Goal: Task Accomplishment & Management: Manage account settings

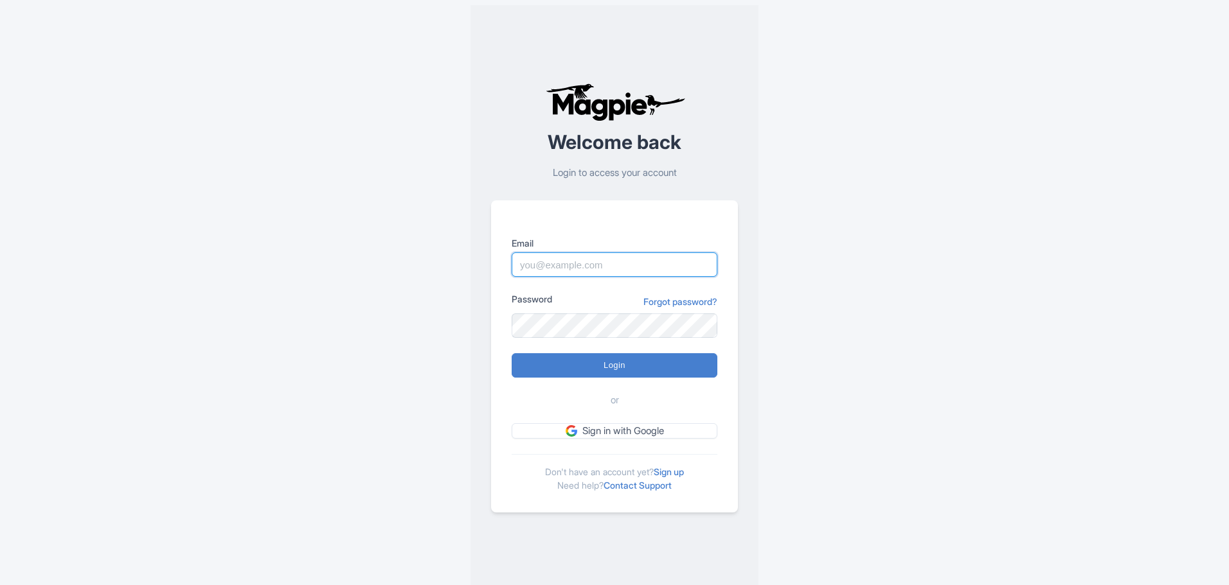
click at [569, 269] on input "Email" at bounding box center [615, 265] width 206 height 24
type input "michael@graylineorlando.com"
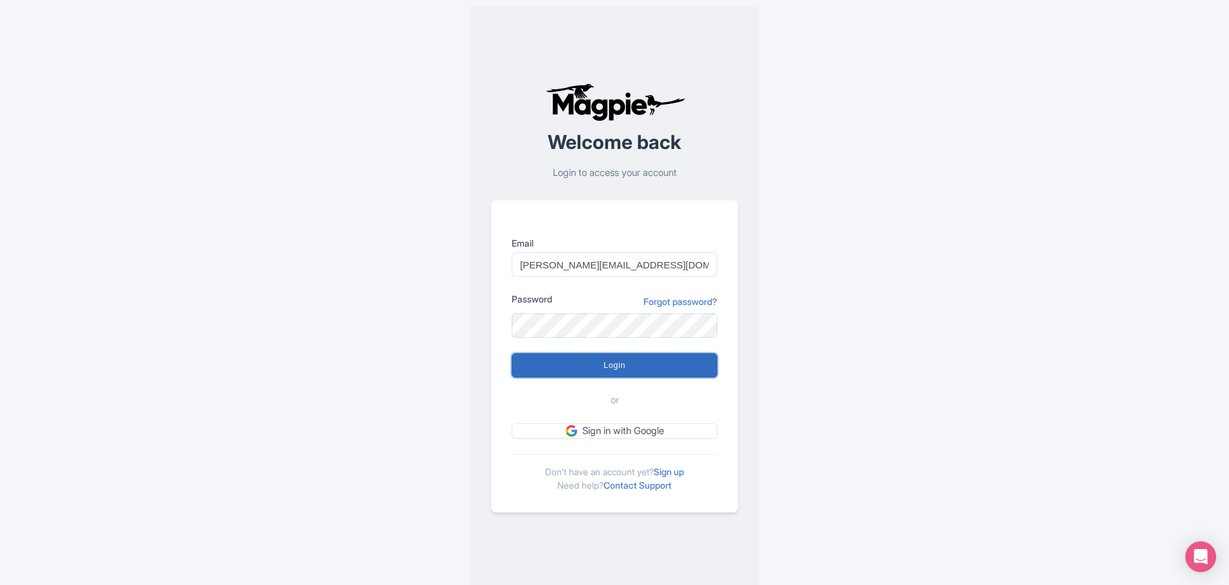
click at [614, 368] on input "Login" at bounding box center [615, 365] width 206 height 24
type input "Logging in..."
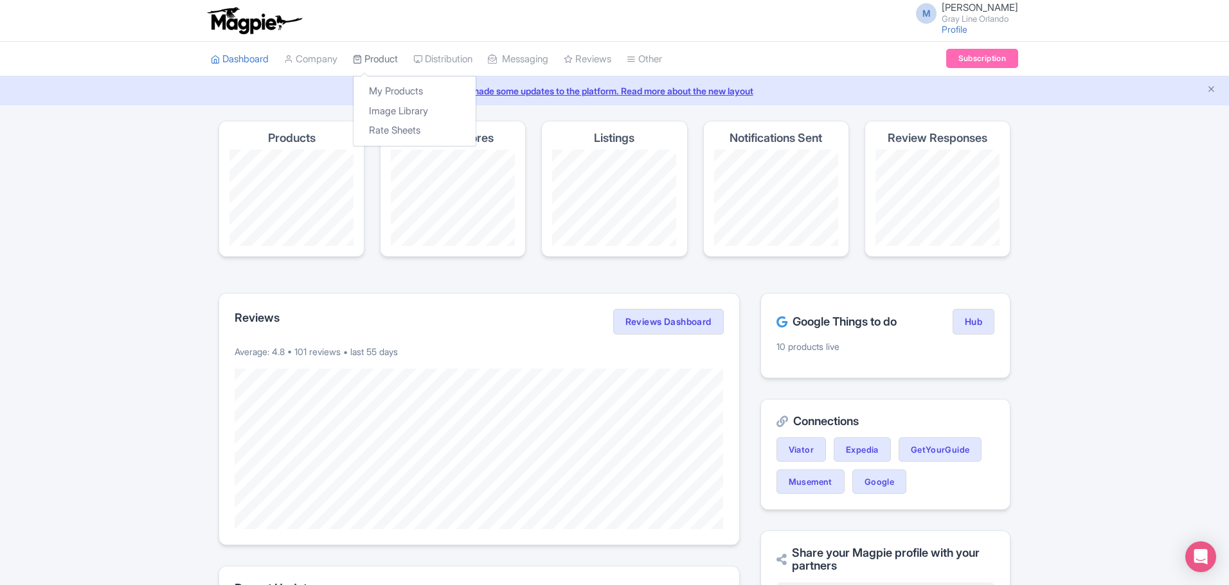
click at [380, 58] on link "Product" at bounding box center [375, 59] width 45 height 35
click at [393, 93] on link "My Products" at bounding box center [414, 92] width 122 height 20
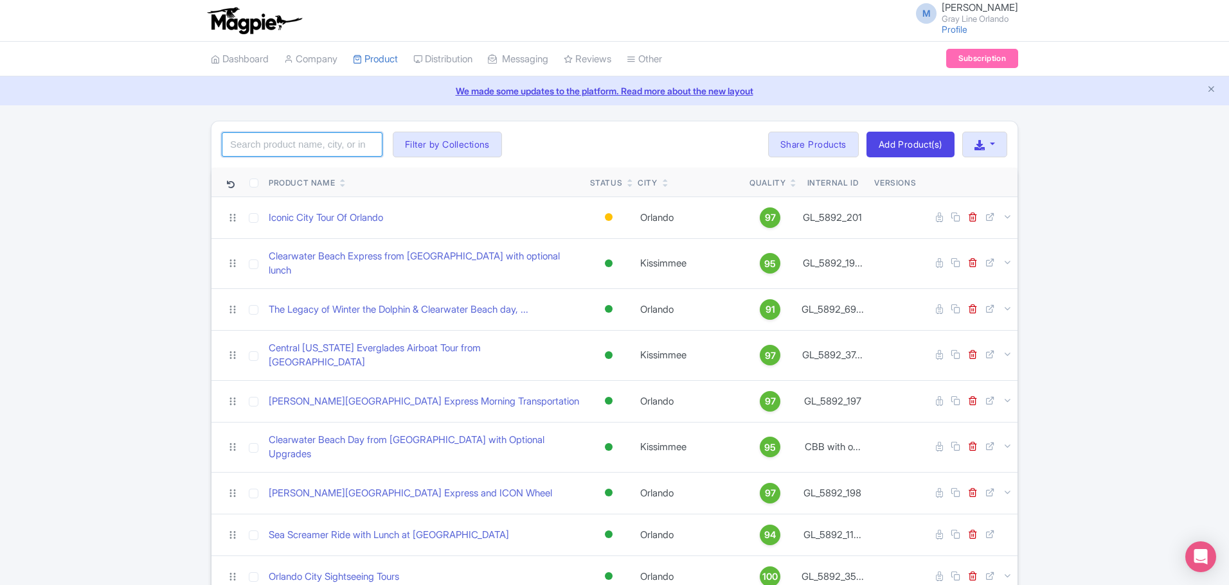
click at [337, 141] on input "search" at bounding box center [302, 144] width 161 height 24
type input "kennedy space"
click button "Search" at bounding box center [0, 0] width 0 height 0
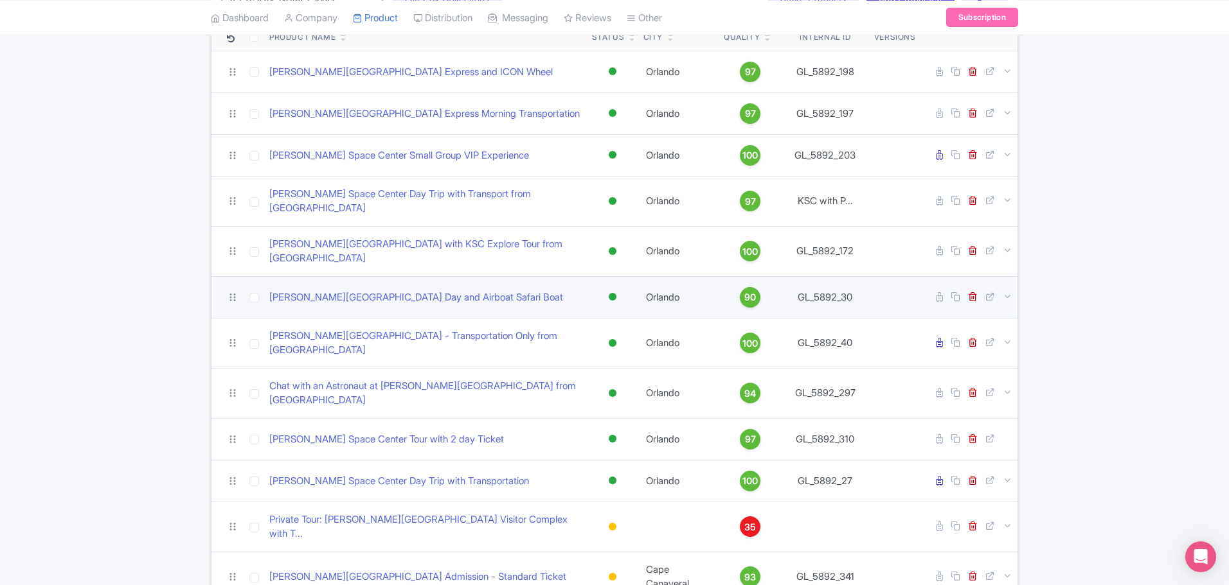
scroll to position [177, 0]
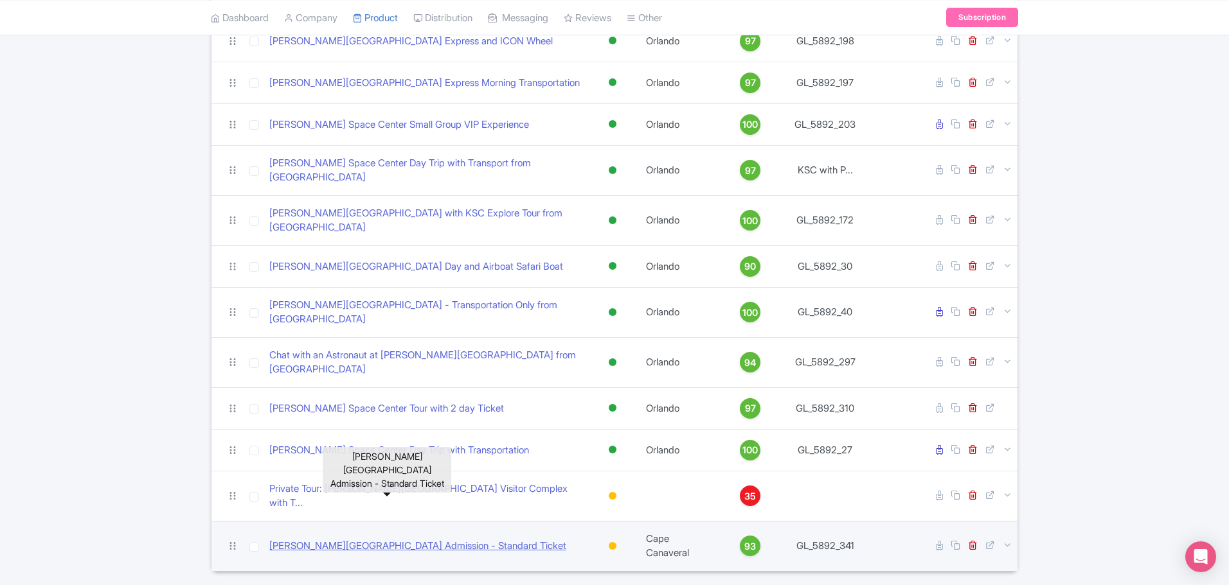
click at [474, 539] on link "[PERSON_NAME][GEOGRAPHIC_DATA] Admission - Standard Ticket" at bounding box center [417, 546] width 297 height 15
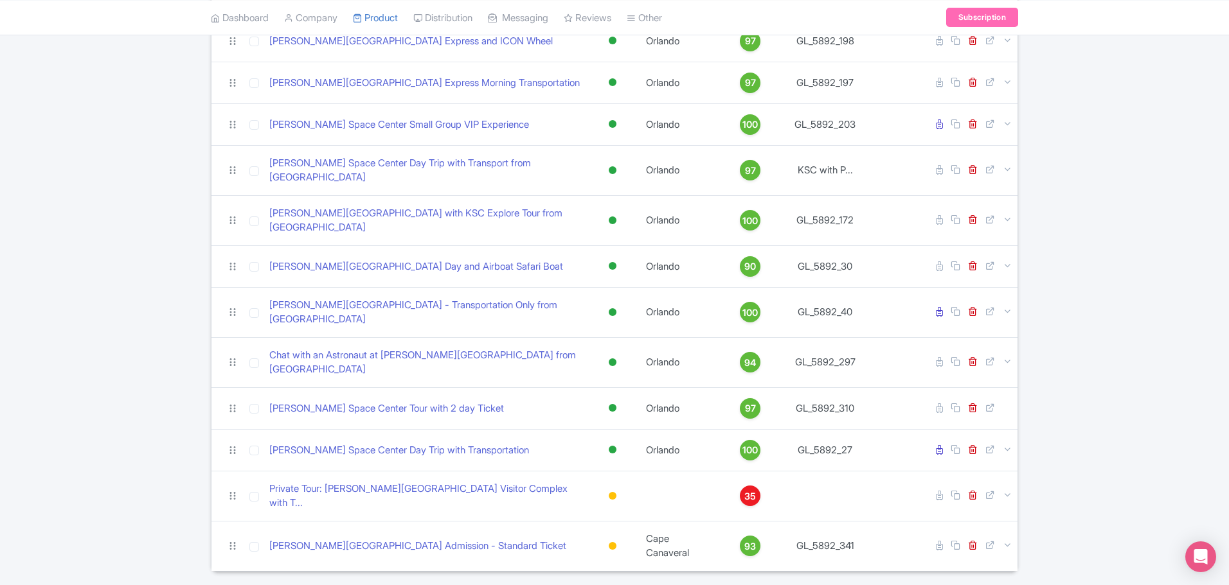
drag, startPoint x: 471, startPoint y: 490, endPoint x: 54, endPoint y: 431, distance: 421.1
click at [54, 431] on div "kennedy space Search Filter by Collections Airboat Ride Tours with Transportati…" at bounding box center [614, 258] width 1229 height 628
drag, startPoint x: 58, startPoint y: 424, endPoint x: 145, endPoint y: 488, distance: 107.6
click at [145, 488] on div "kennedy space Search Filter by Collections Airboat Ride Tours with Transportati…" at bounding box center [614, 258] width 1229 height 628
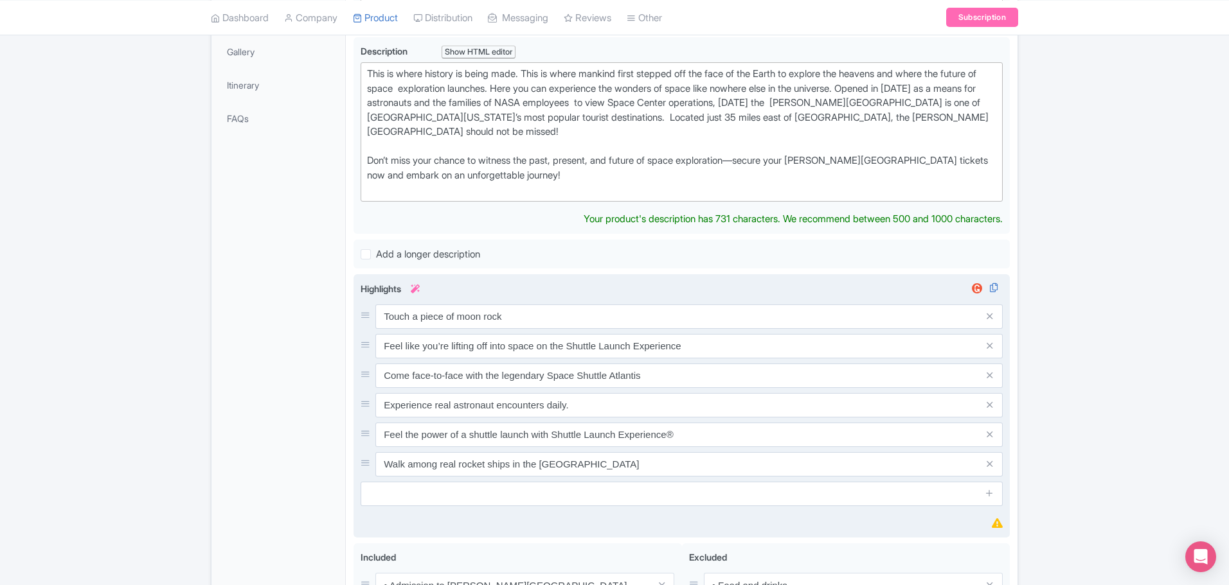
scroll to position [129, 0]
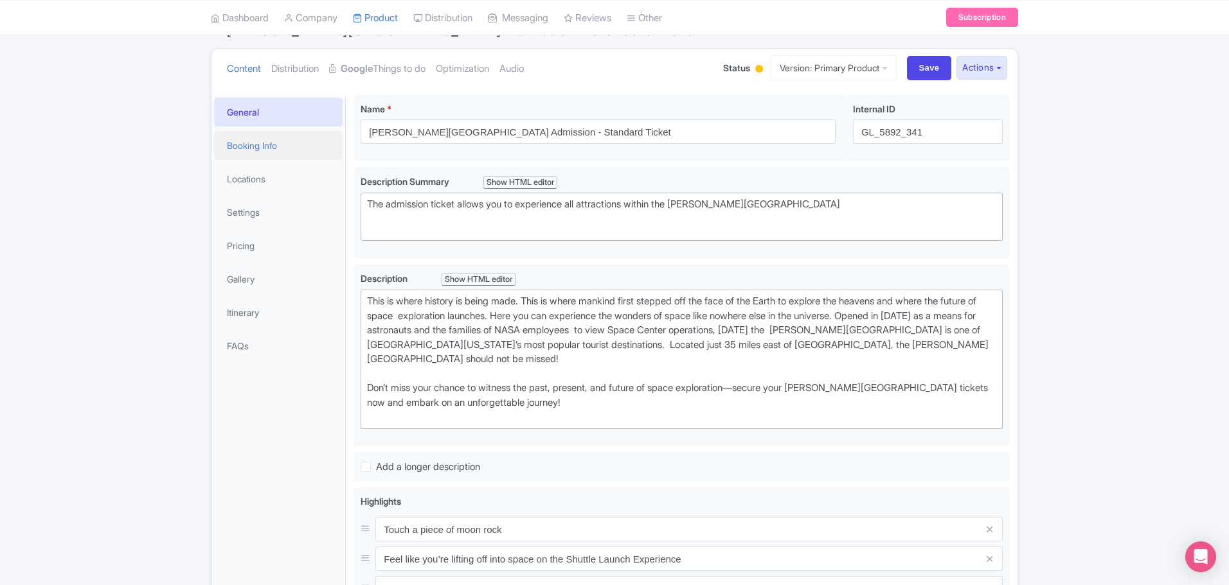
click at [261, 143] on link "Booking Info" at bounding box center [278, 145] width 129 height 29
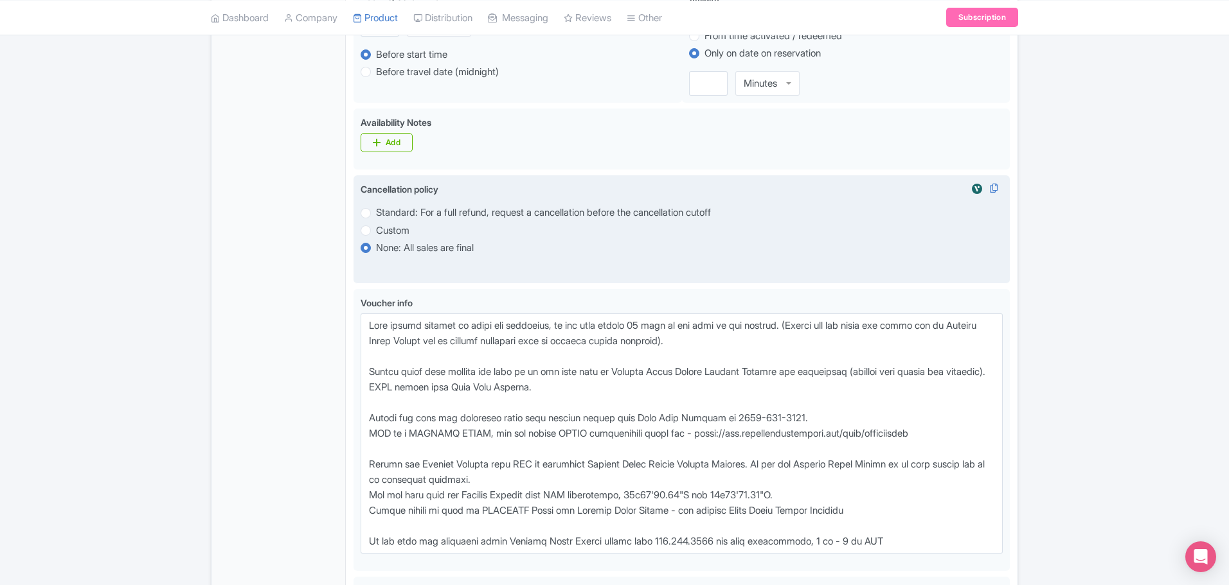
scroll to position [771, 0]
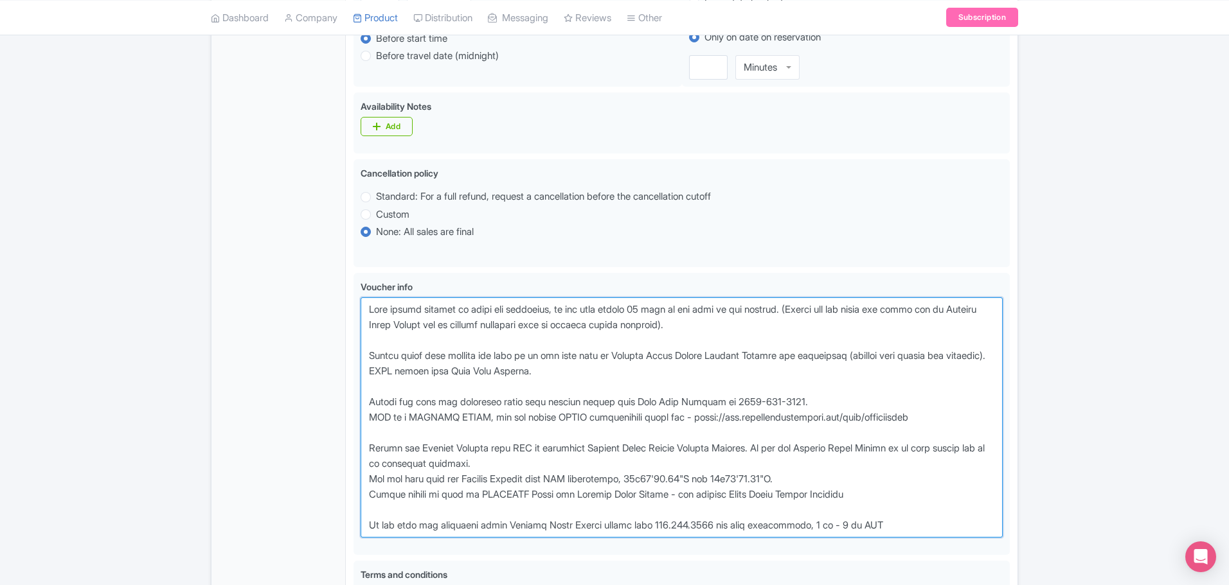
drag, startPoint x: 781, startPoint y: 328, endPoint x: 340, endPoint y: 315, distance: 441.7
click at [340, 315] on div "General Booking Info Locations Settings Pricing Gallery Itinerary FAQs [PERSON_…" at bounding box center [614, 114] width 806 height 1339
